Goal: Information Seeking & Learning: Understand process/instructions

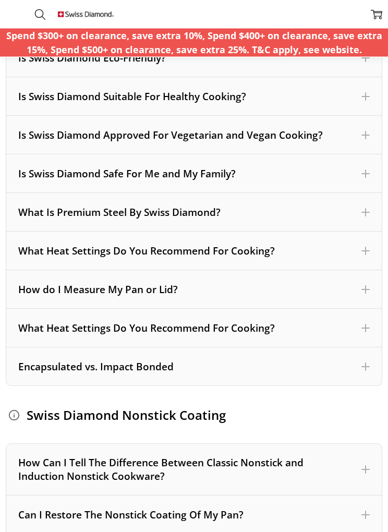
scroll to position [226, 0]
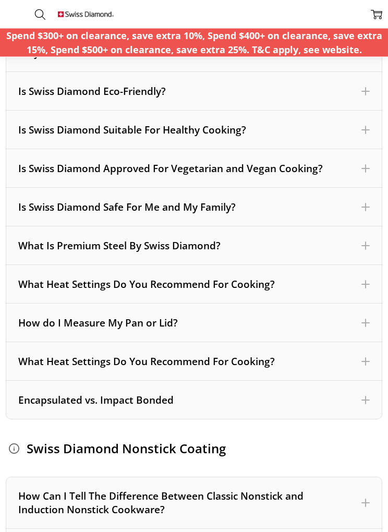
scroll to position [198, 0]
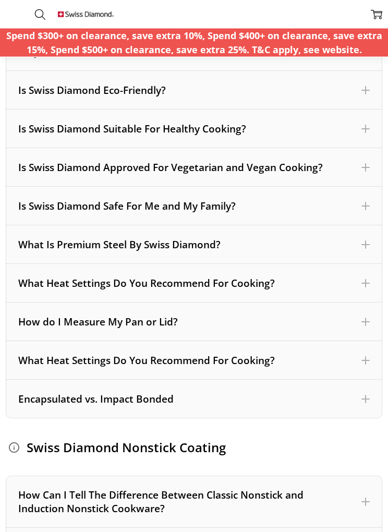
click at [293, 323] on div "How do I Measure My Pan or Lid?" at bounding box center [193, 322] width 351 height 14
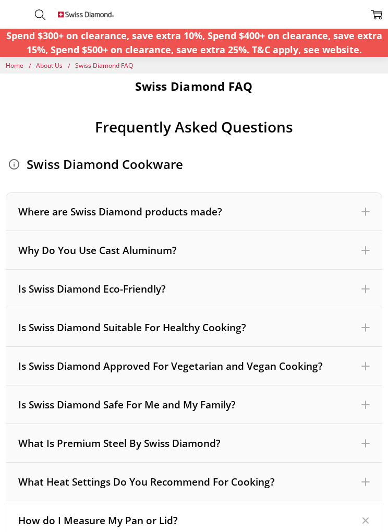
scroll to position [10, 0]
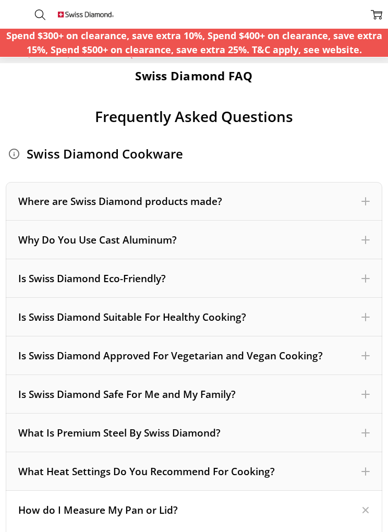
click at [64, 229] on div "Why Do You Use Cast Aluminum?" at bounding box center [194, 239] width 376 height 39
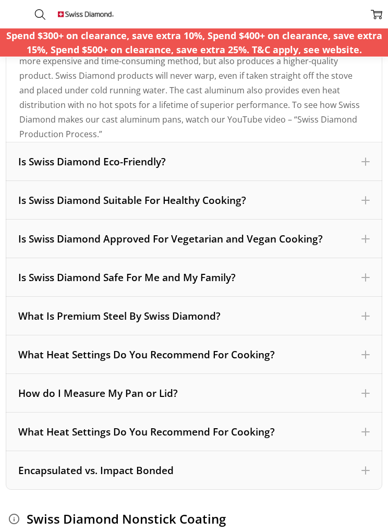
scroll to position [509, 0]
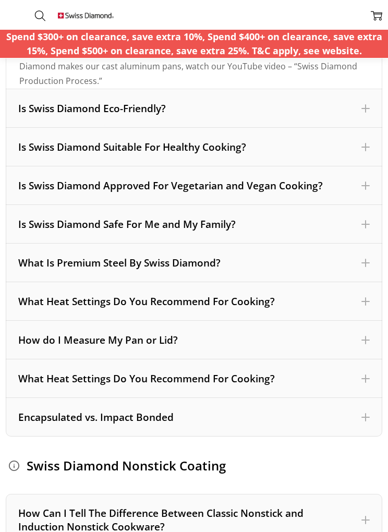
click at [75, 263] on div "What Is Premium Steel By Swiss Diamond?" at bounding box center [193, 262] width 351 height 14
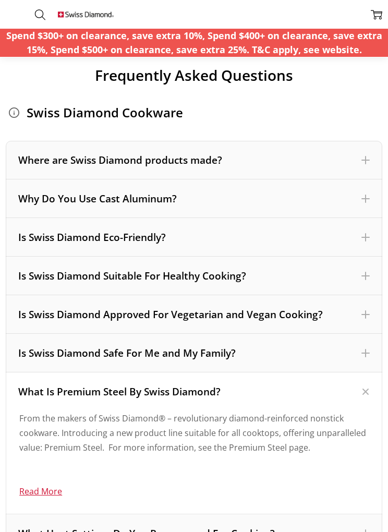
scroll to position [0, 0]
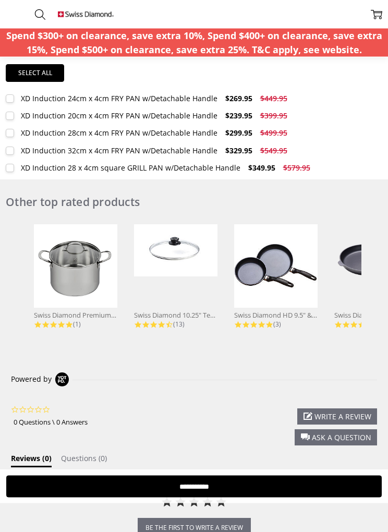
scroll to position [757, 0]
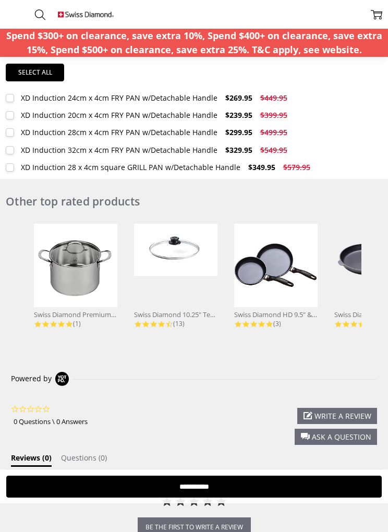
click at [79, 272] on img at bounding box center [75, 265] width 83 height 83
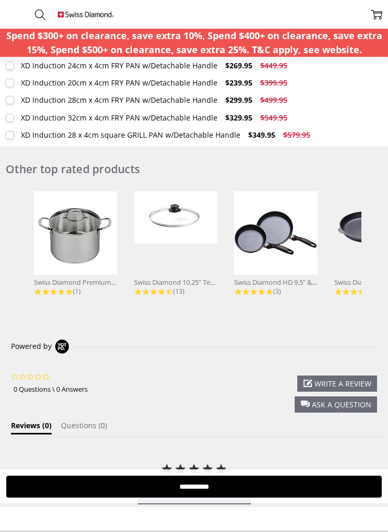
scroll to position [792, 0]
